Goal: Task Accomplishment & Management: Manage account settings

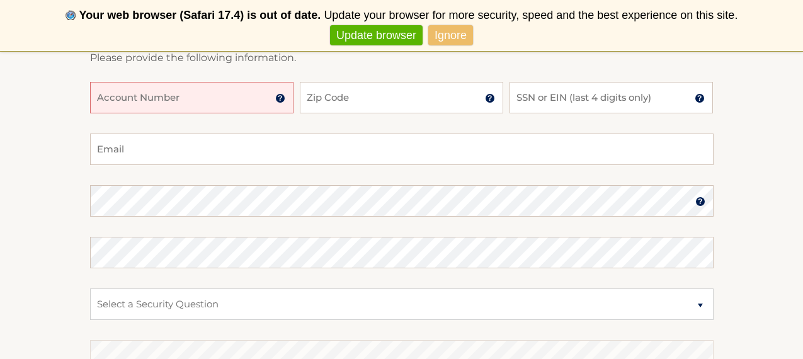
scroll to position [260, 0]
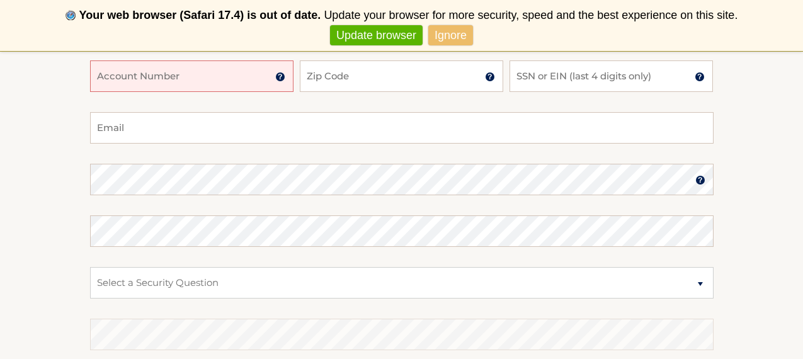
click at [169, 76] on input "Account Number" at bounding box center [191, 75] width 203 height 31
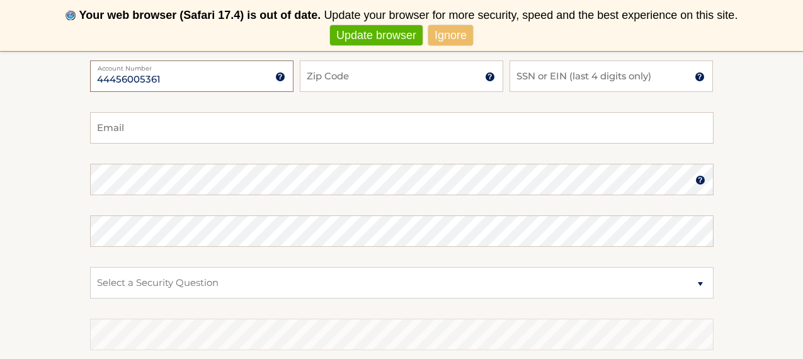
type input "44456005361"
type input "33024"
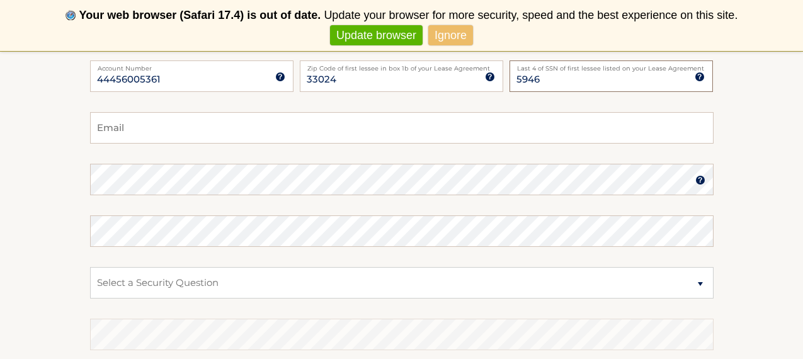
type input "5946"
type input "perezpt27@gmail.com"
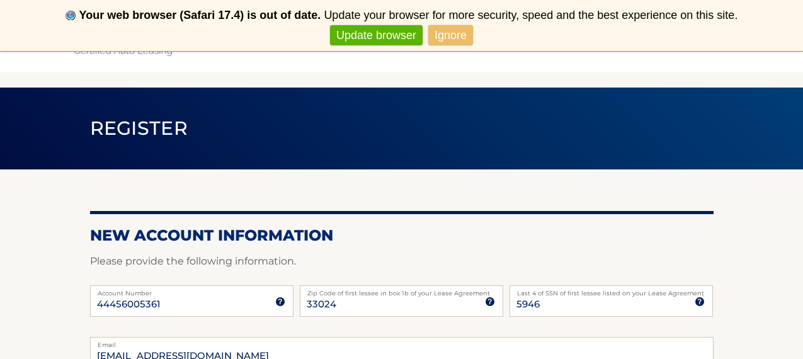
scroll to position [36, 0]
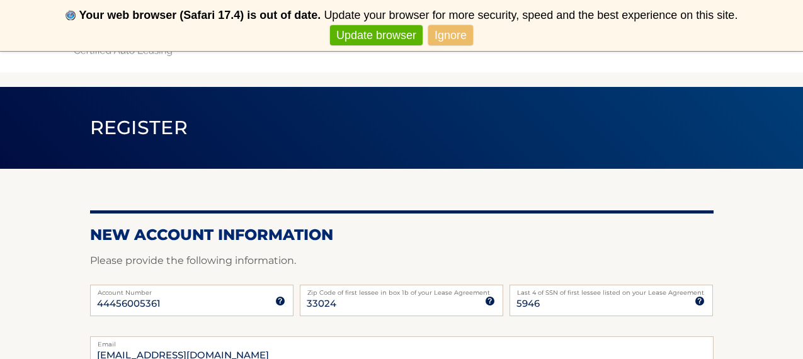
click at [444, 32] on link "Ignore" at bounding box center [450, 35] width 45 height 21
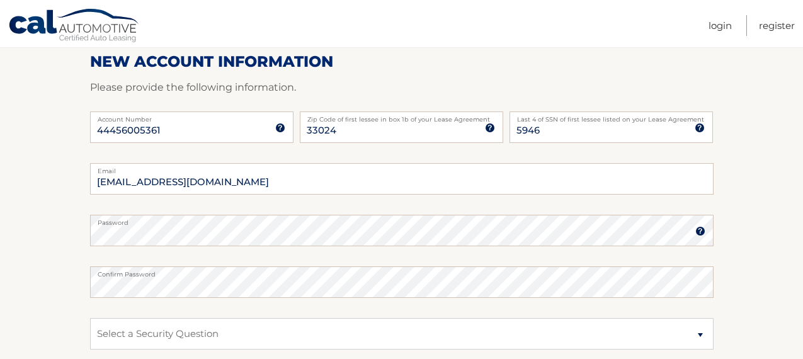
scroll to position [160, 0]
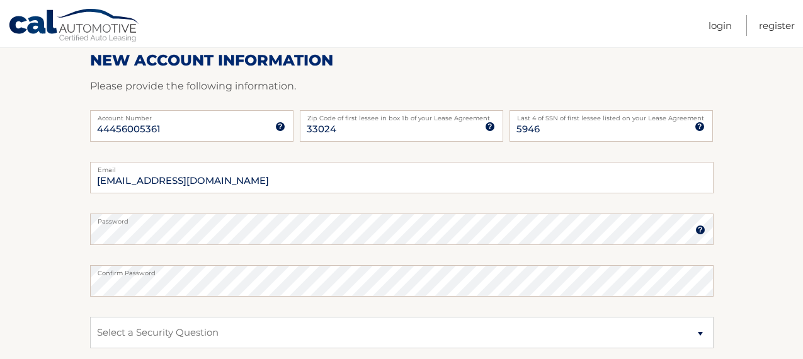
click at [701, 233] on img at bounding box center [700, 230] width 10 height 10
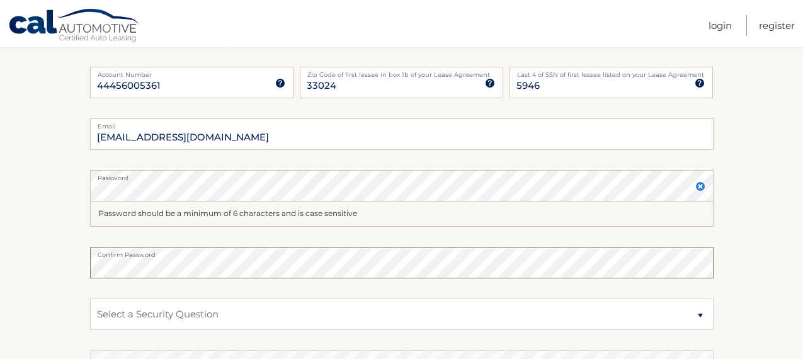
scroll to position [219, 0]
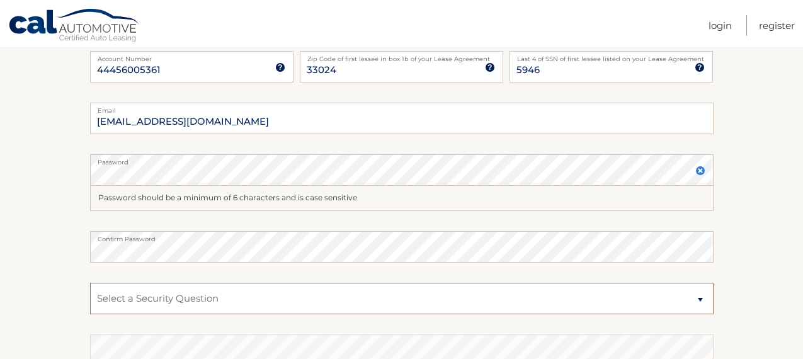
select select "2"
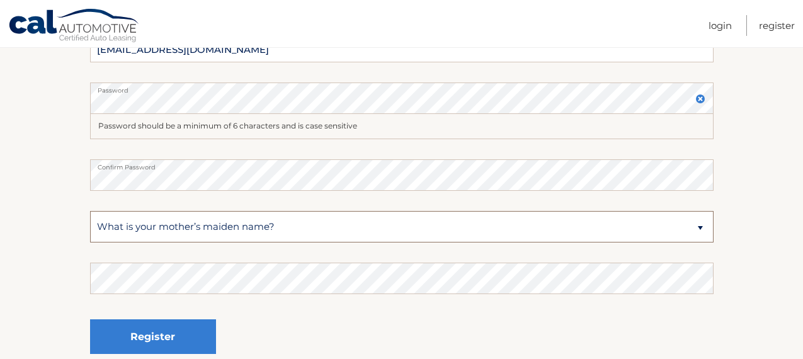
scroll to position [305, 0]
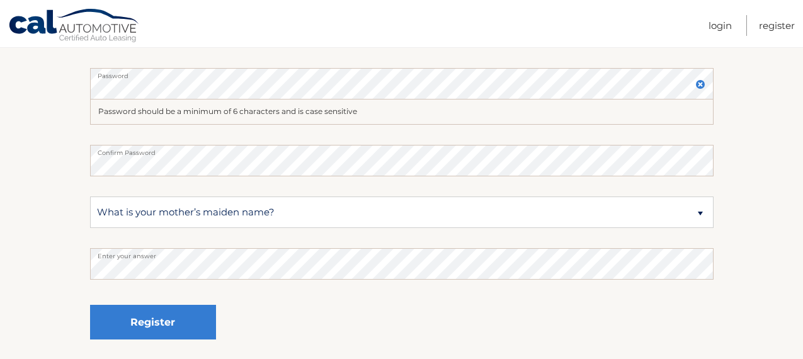
drag, startPoint x: 94, startPoint y: 290, endPoint x: 29, endPoint y: 251, distance: 76.2
click at [29, 251] on section "New Account Information Please provide the following information. 44456005361 A…" at bounding box center [401, 107] width 803 height 517
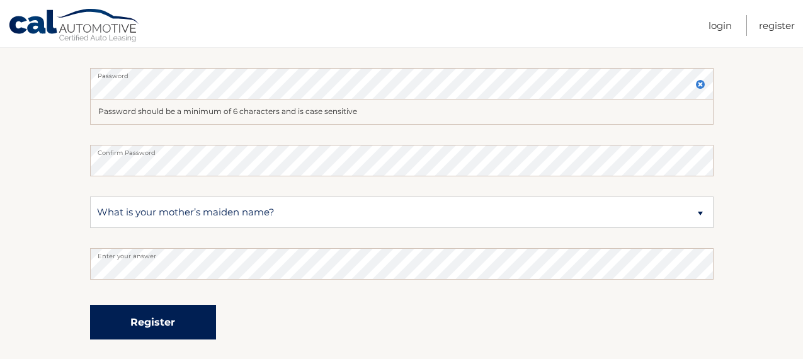
click at [123, 312] on button "Register" at bounding box center [153, 322] width 126 height 35
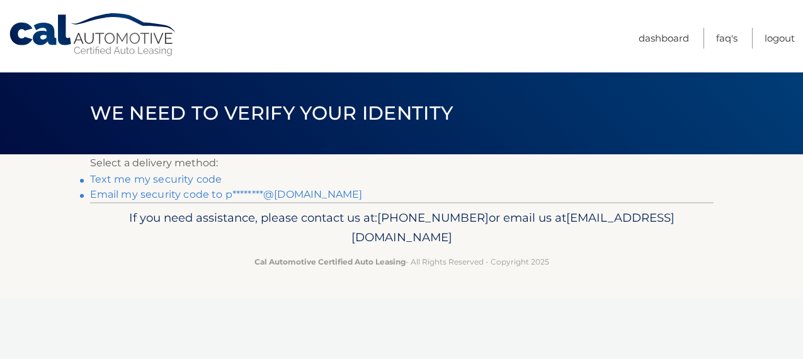
click at [170, 194] on link "Email my security code to p********@gmail.com" at bounding box center [226, 194] width 273 height 12
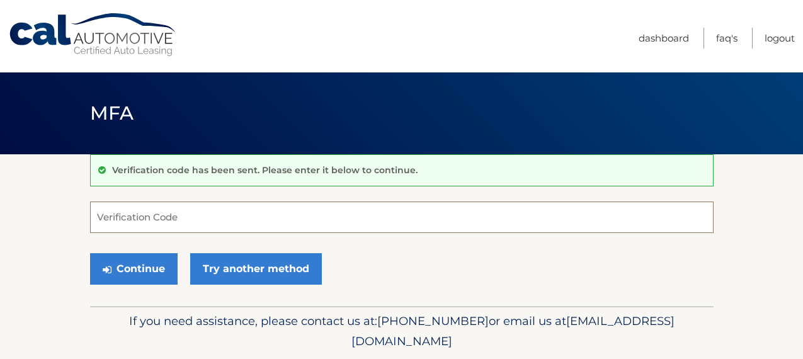
click at [220, 229] on input "Verification Code" at bounding box center [401, 216] width 623 height 31
paste input "400759"
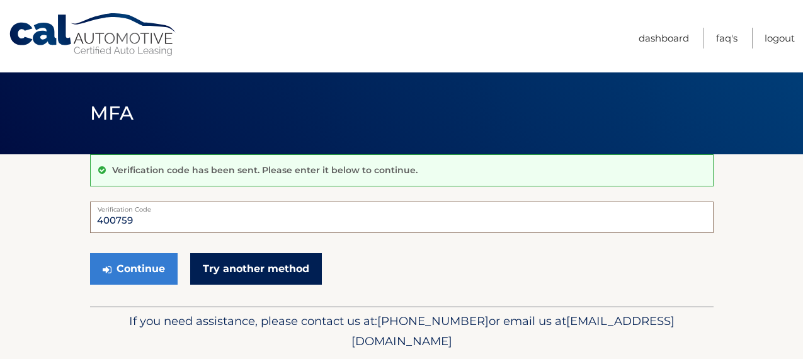
type input "400759"
click at [227, 268] on link "Try another method" at bounding box center [256, 268] width 132 height 31
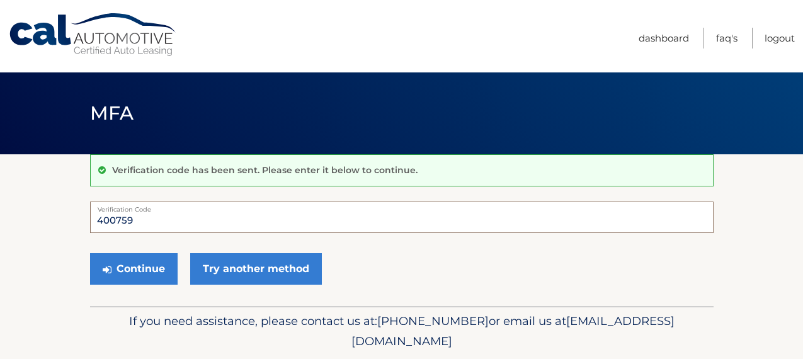
click at [123, 229] on input "400759" at bounding box center [401, 216] width 623 height 31
paste input "400759"
click at [127, 259] on button "Continue" at bounding box center [134, 268] width 88 height 31
type input "400759"
click at [137, 261] on button "Continue" at bounding box center [134, 268] width 88 height 31
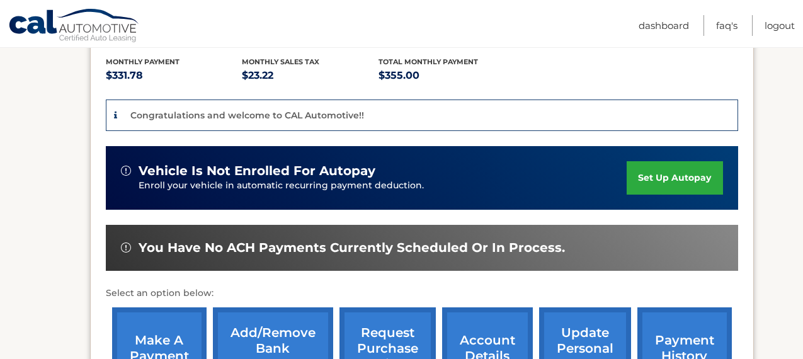
scroll to position [284, 0]
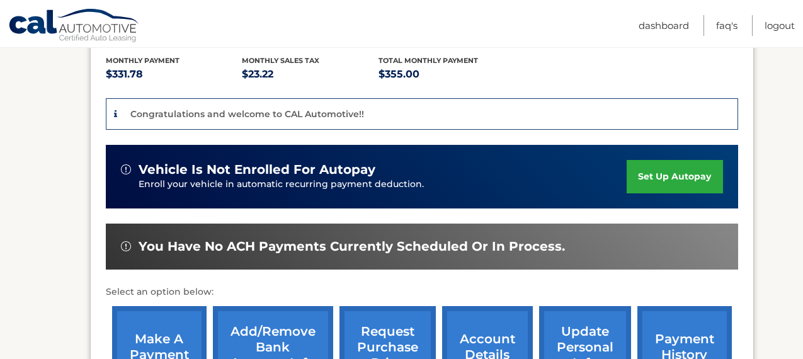
click at [687, 160] on link "set up autopay" at bounding box center [674, 176] width 96 height 33
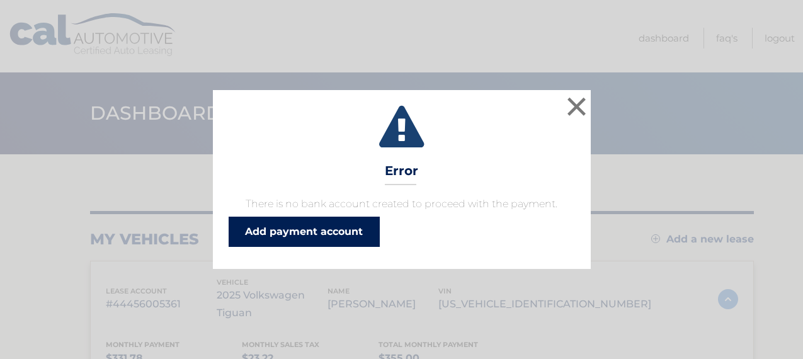
click at [329, 236] on link "Add payment account" at bounding box center [304, 232] width 151 height 30
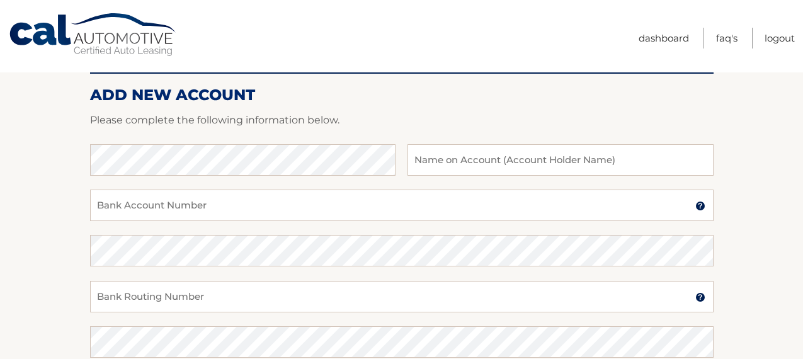
scroll to position [162, 0]
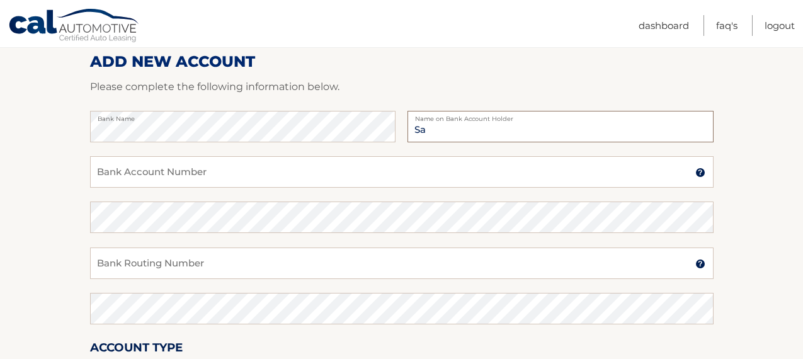
type input "S"
type input "a"
type input "[PERSON_NAME] [PERSON_NAME]"
click at [132, 169] on input "Bank Account Number" at bounding box center [401, 171] width 623 height 31
paste input "621366759"
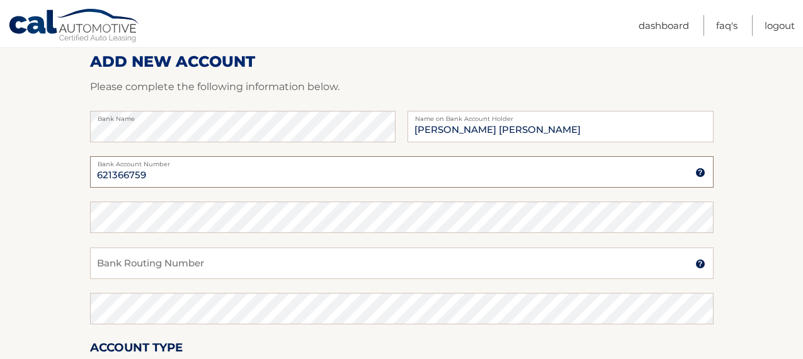
type input "621366759"
click at [198, 257] on input "Bank Routing Number" at bounding box center [401, 262] width 623 height 31
paste input "267084131"
type input "267084131"
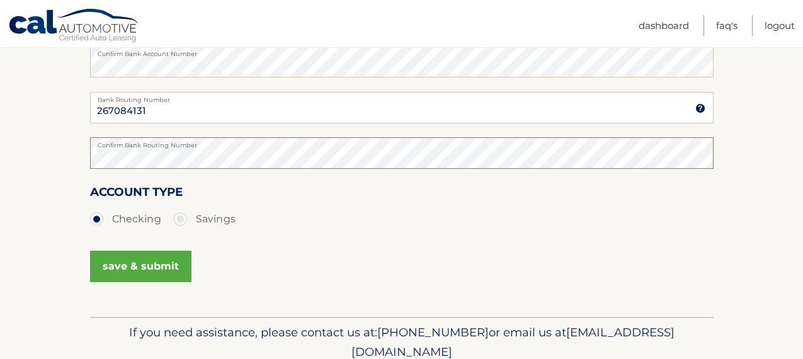
scroll to position [327, 0]
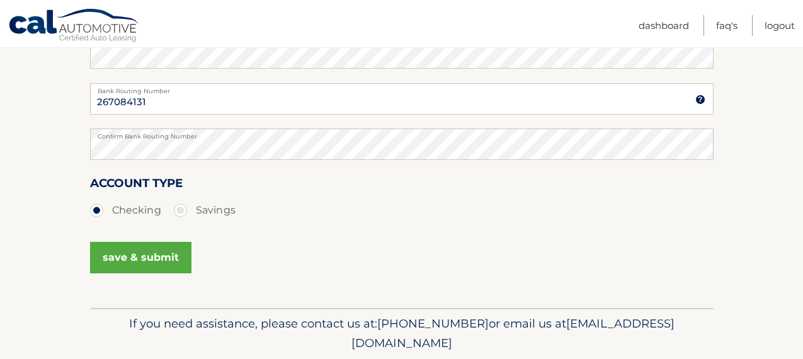
click at [149, 264] on button "save & submit" at bounding box center [140, 257] width 101 height 31
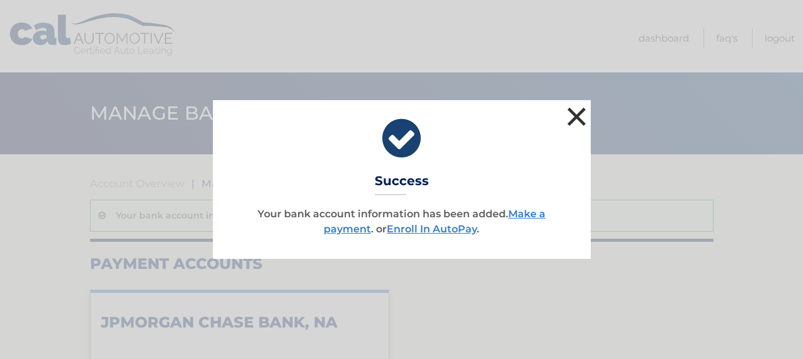
click at [577, 113] on button "×" at bounding box center [576, 116] width 25 height 25
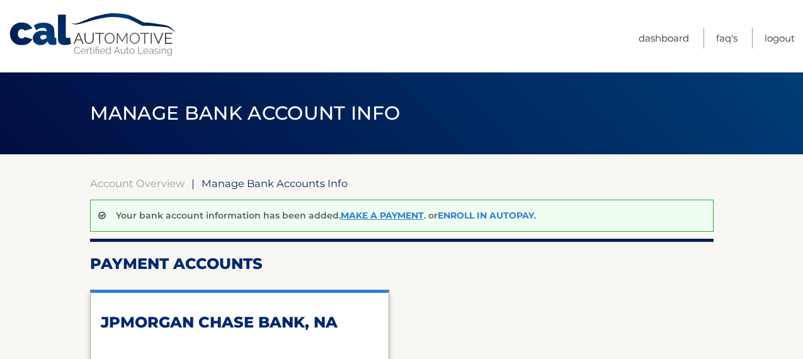
click at [487, 217] on link "Enroll In AutoPay" at bounding box center [486, 215] width 96 height 11
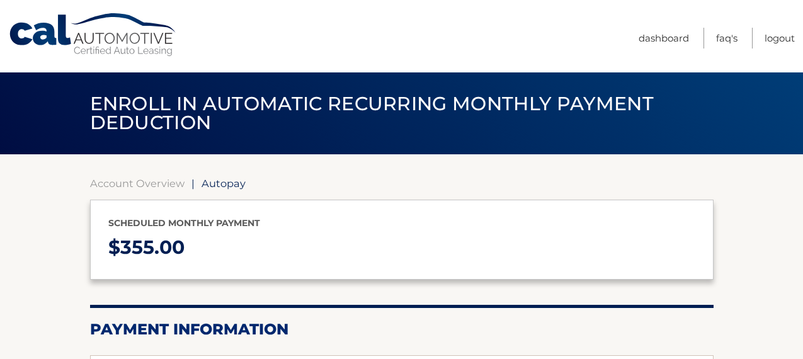
select select "YzM4OTcwZDMtMjdiZS00MDlhLTg3NWMtMzliYmNhY2NjMGU3"
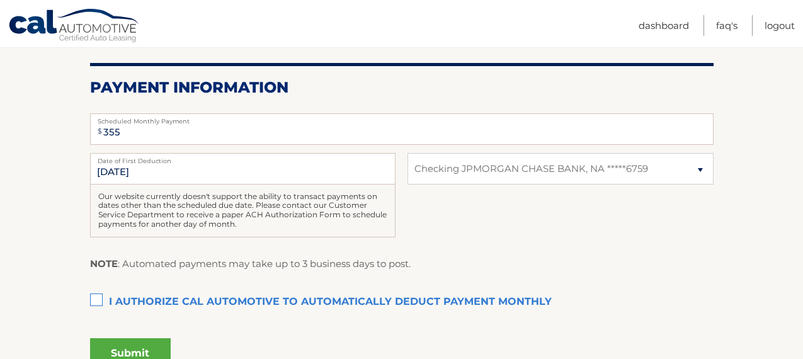
scroll to position [243, 0]
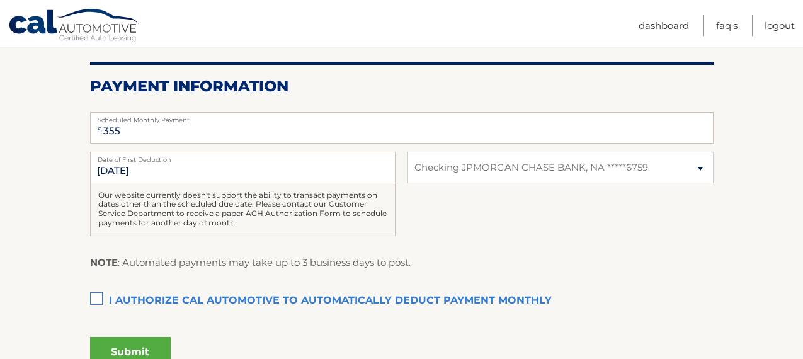
click at [96, 298] on label "I authorize cal automotive to automatically deduct payment monthly This checkbo…" at bounding box center [401, 300] width 623 height 25
click at [0, 0] on input "I authorize cal automotive to automatically deduct payment monthly This checkbo…" at bounding box center [0, 0] width 0 height 0
click at [122, 346] on button "Submit" at bounding box center [130, 352] width 81 height 30
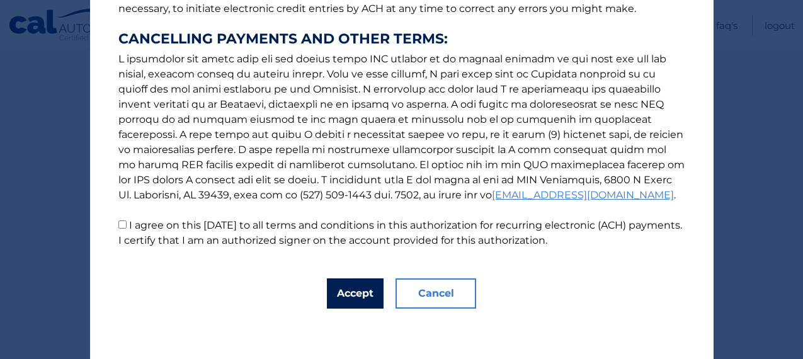
scroll to position [236, 0]
click at [344, 288] on button "Accept" at bounding box center [355, 293] width 57 height 30
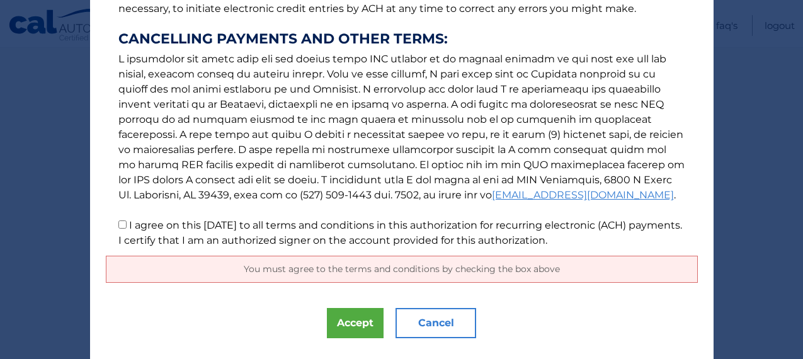
click at [225, 238] on label "I agree on this 09/11/2025 to all terms and conditions in this authorization fo…" at bounding box center [399, 232] width 563 height 27
click at [127, 229] on input "I agree on this 09/11/2025 to all terms and conditions in this authorization fo…" at bounding box center [122, 224] width 8 height 8
checkbox input "true"
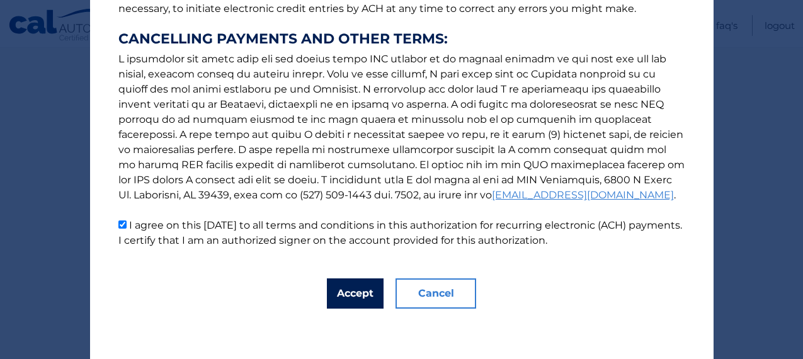
click at [359, 294] on button "Accept" at bounding box center [355, 293] width 57 height 30
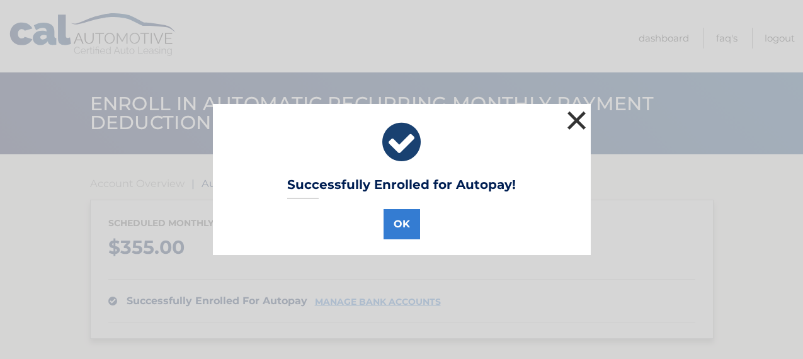
click at [579, 116] on button "×" at bounding box center [576, 120] width 25 height 25
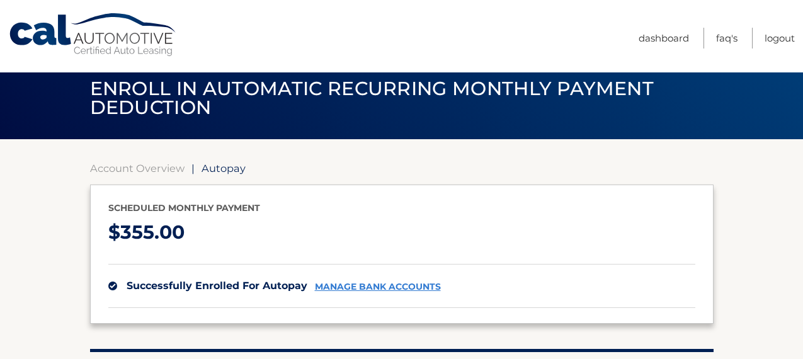
scroll to position [16, 0]
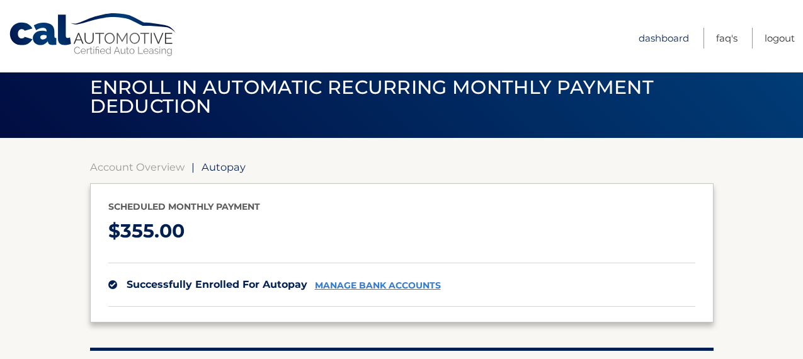
click at [655, 35] on link "Dashboard" at bounding box center [663, 38] width 50 height 21
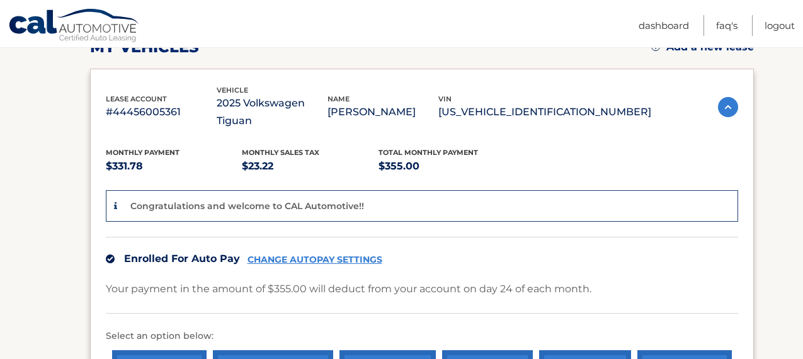
scroll to position [319, 0]
